Goal: Task Accomplishment & Management: Complete application form

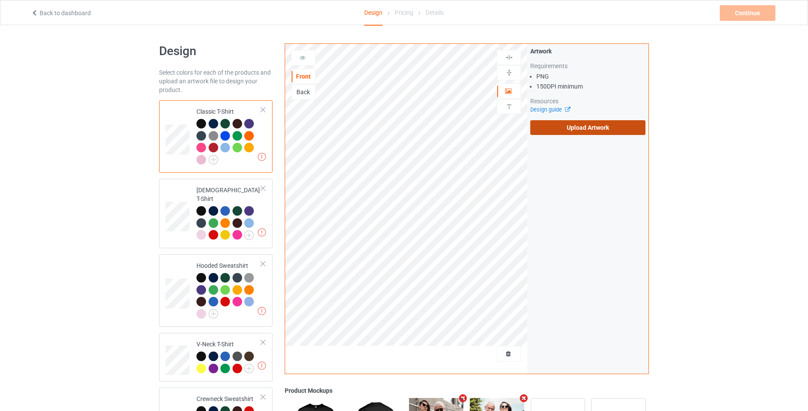
click at [560, 133] on label "Upload Artwork" at bounding box center [587, 127] width 115 height 15
click at [0, 0] on input "Upload Artwork" at bounding box center [0, 0] width 0 height 0
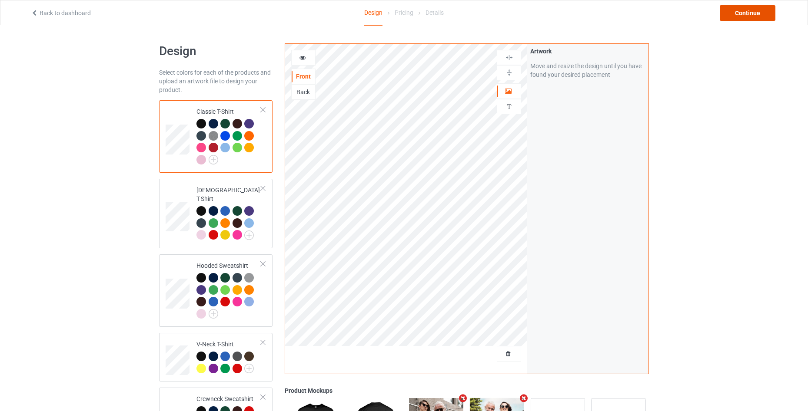
click at [752, 15] on div "Continue" at bounding box center [747, 13] width 56 height 16
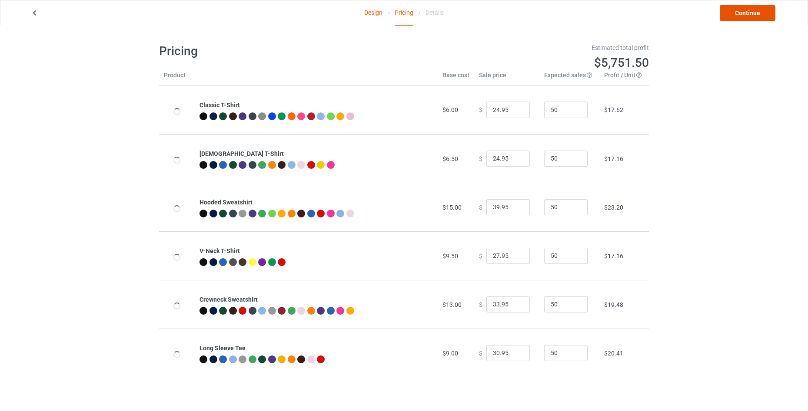
click at [752, 15] on link "Continue" at bounding box center [747, 13] width 56 height 16
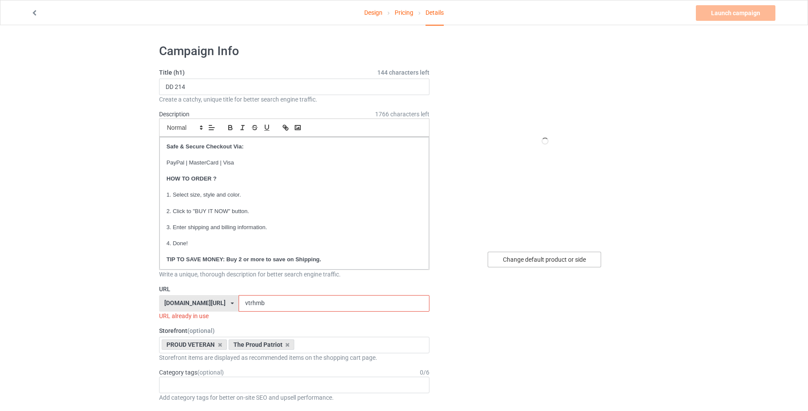
click at [519, 258] on div "Change default product or side" at bounding box center [543, 260] width 113 height 16
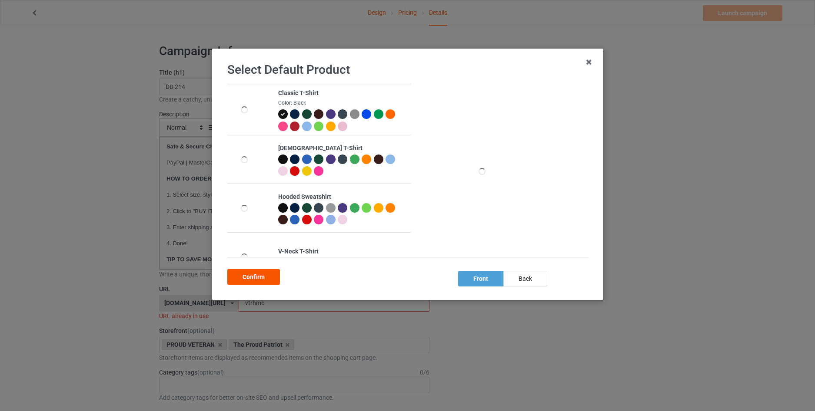
click at [266, 278] on div "Confirm" at bounding box center [253, 277] width 53 height 16
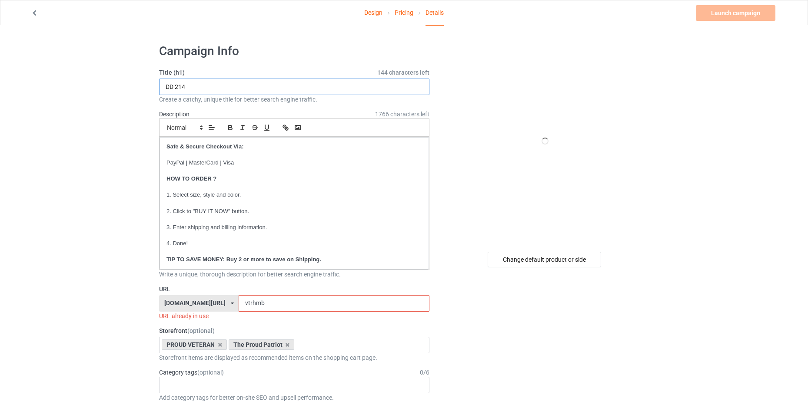
drag, startPoint x: 217, startPoint y: 92, endPoint x: 113, endPoint y: 92, distance: 103.8
type input "LIMITED EDITION"
click at [275, 306] on input "vtrhmb" at bounding box center [333, 303] width 190 height 17
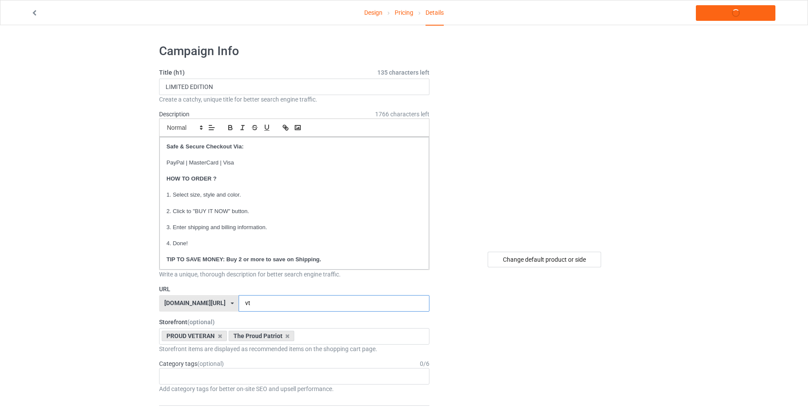
type input "v"
type input "nvtrcm"
drag, startPoint x: 731, startPoint y: 13, endPoint x: 725, endPoint y: 14, distance: 5.7
click at [731, 13] on link "Launch campaign" at bounding box center [734, 13] width 79 height 16
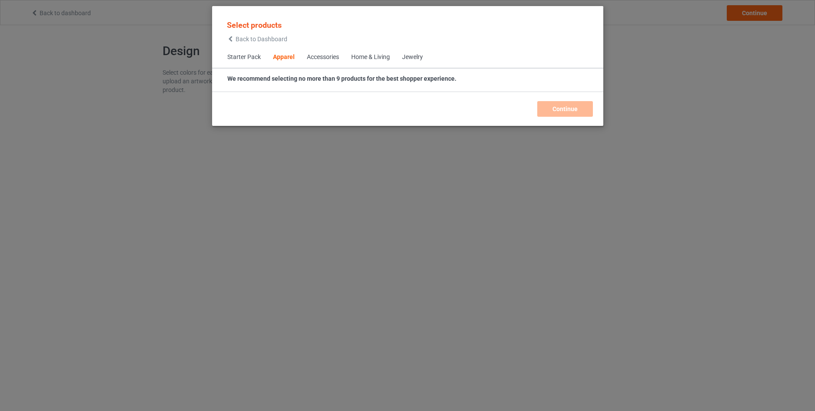
scroll to position [324, 0]
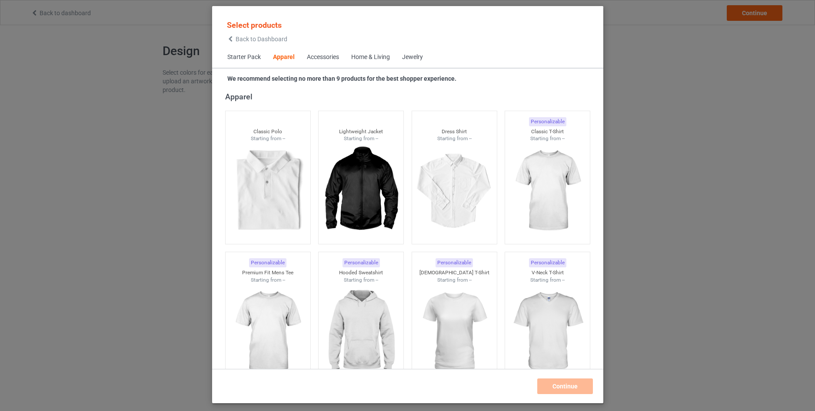
click at [234, 38] on icon at bounding box center [230, 39] width 7 height 6
